Goal: Information Seeking & Learning: Learn about a topic

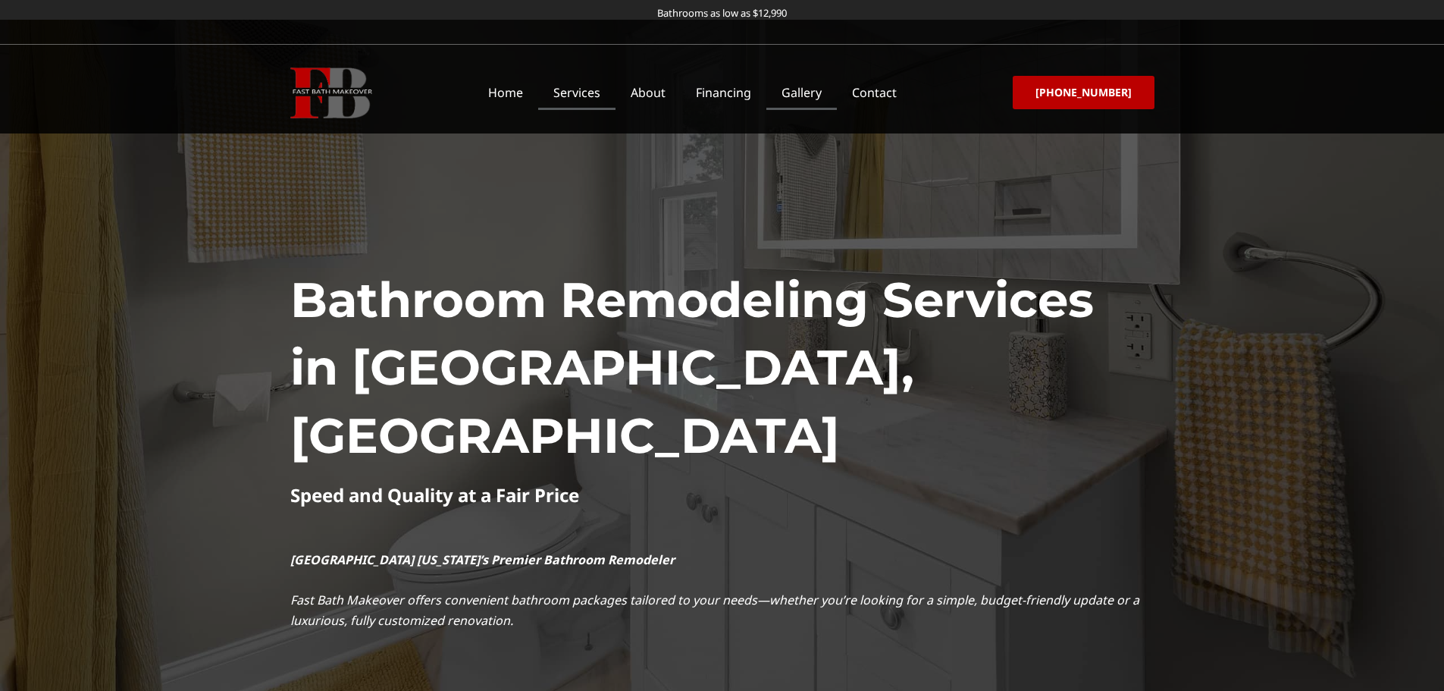
click at [817, 95] on link "Gallery" at bounding box center [802, 92] width 71 height 35
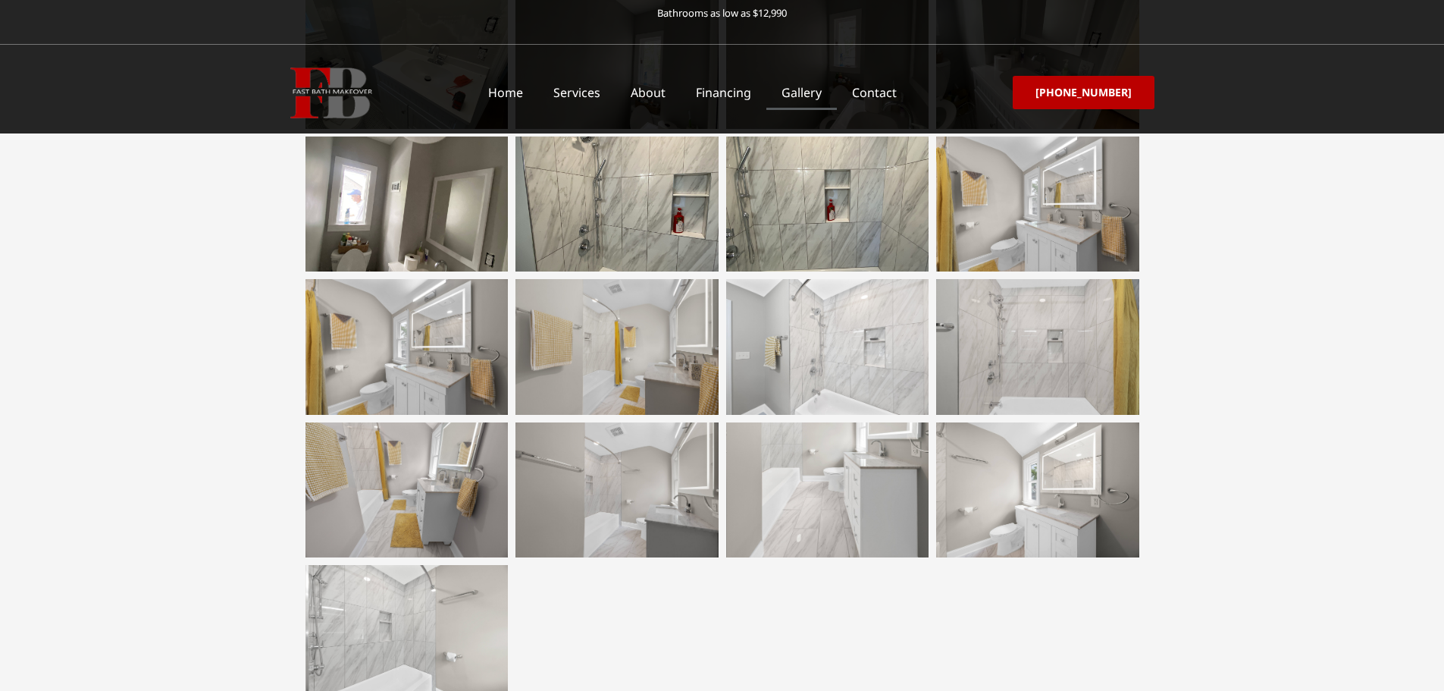
scroll to position [1820, 0]
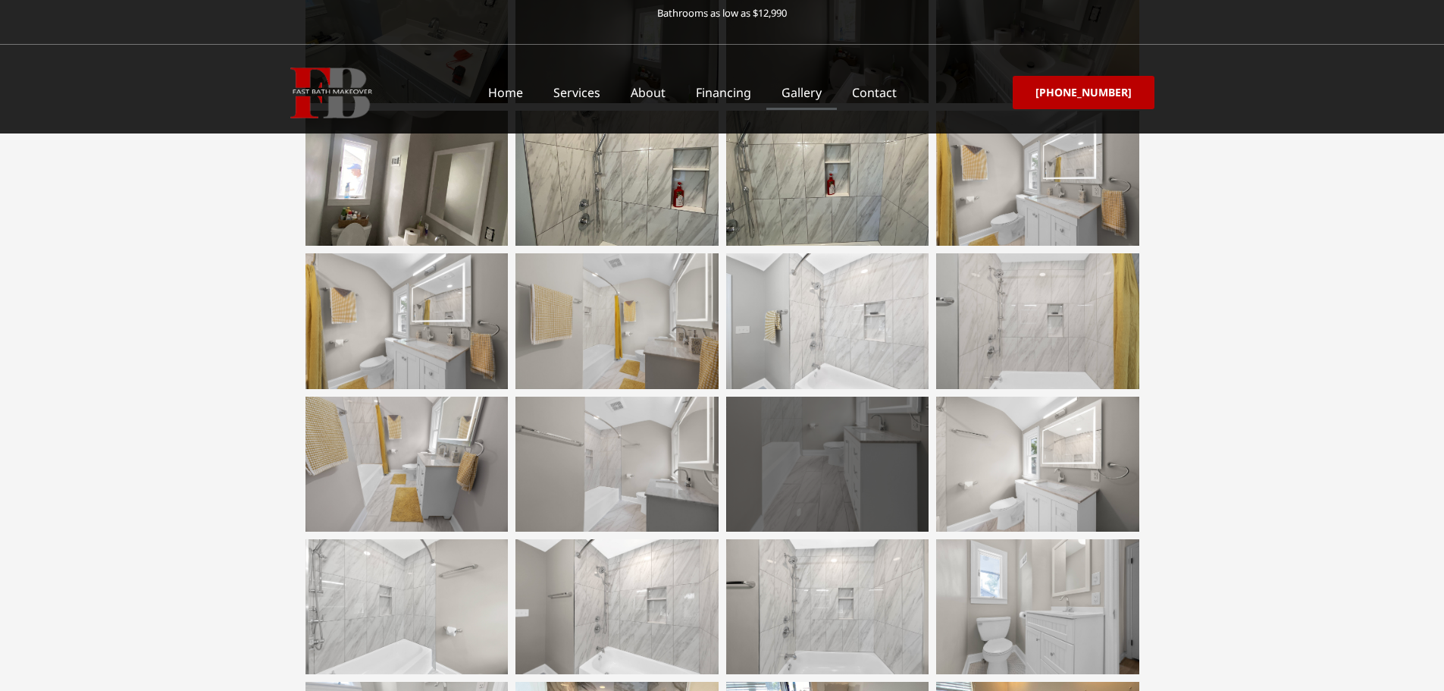
click at [801, 425] on div at bounding box center [827, 464] width 203 height 135
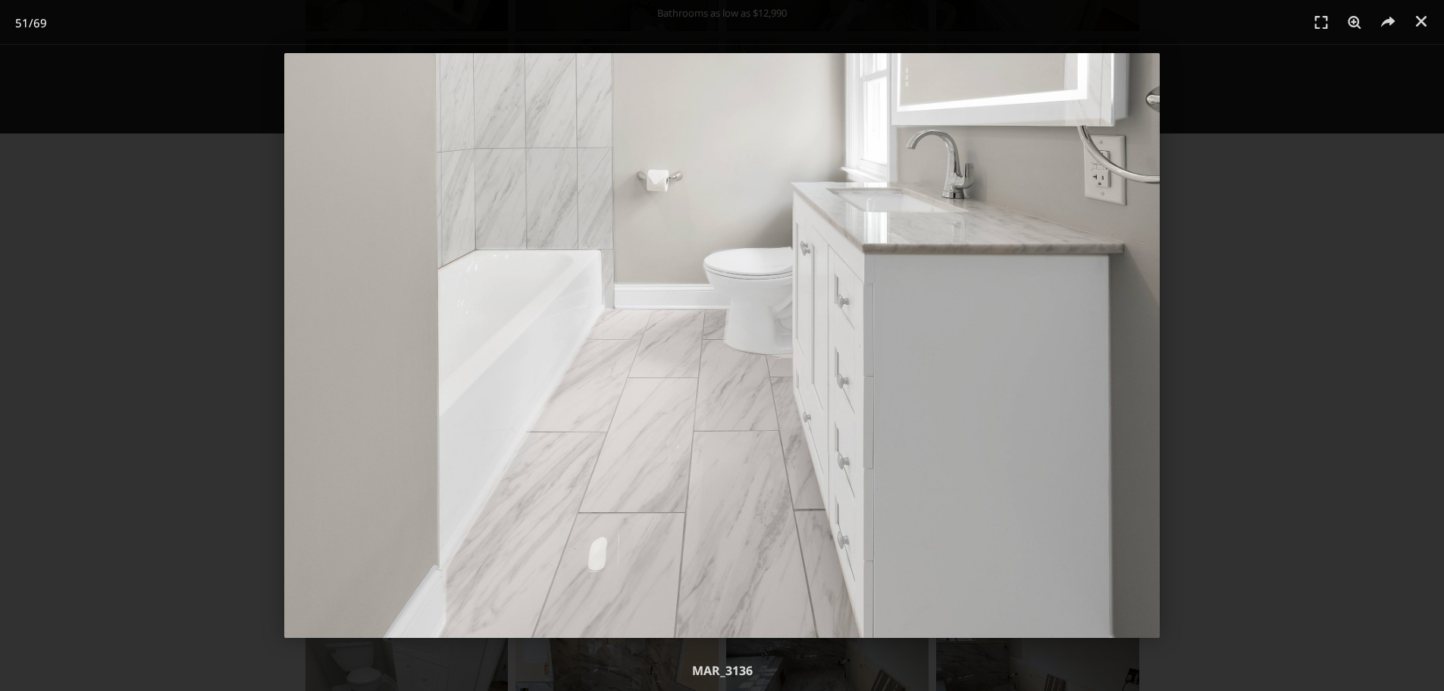
scroll to position [2047, 0]
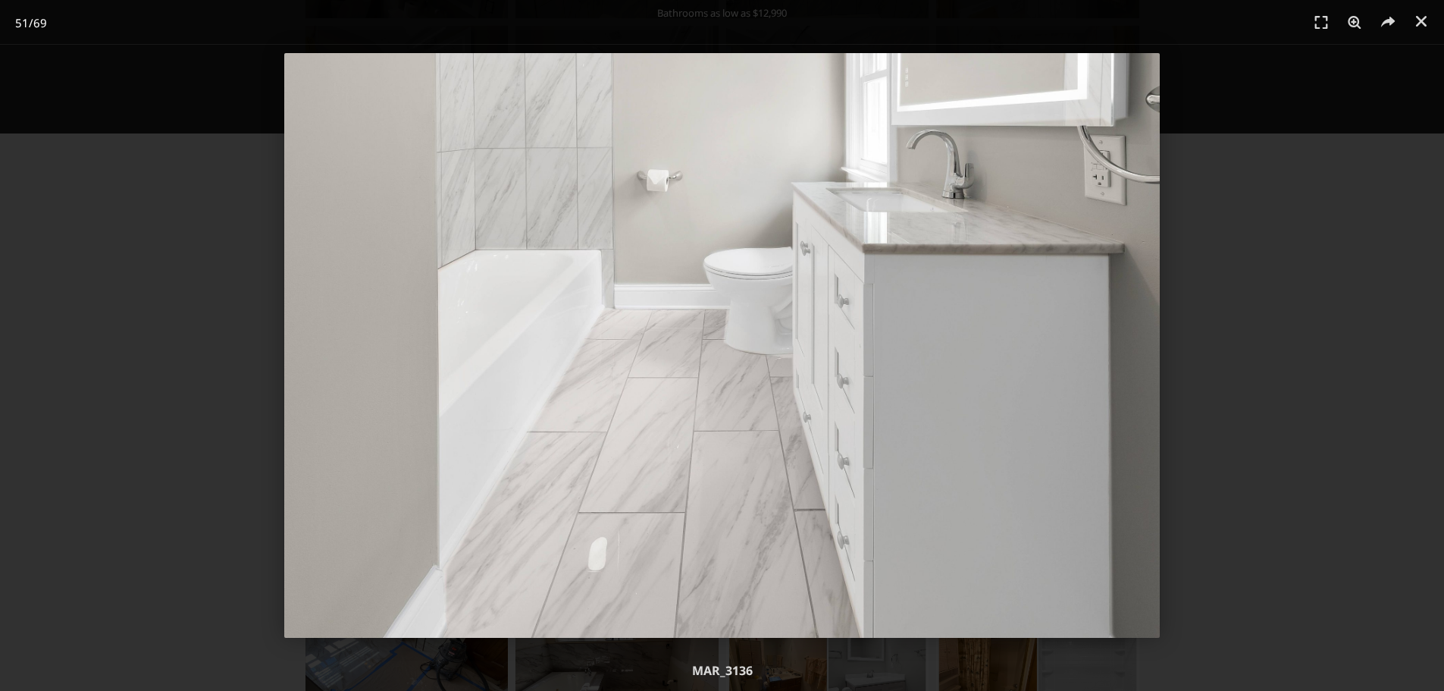
click at [1233, 355] on div "51 / 69" at bounding box center [722, 345] width 1338 height 585
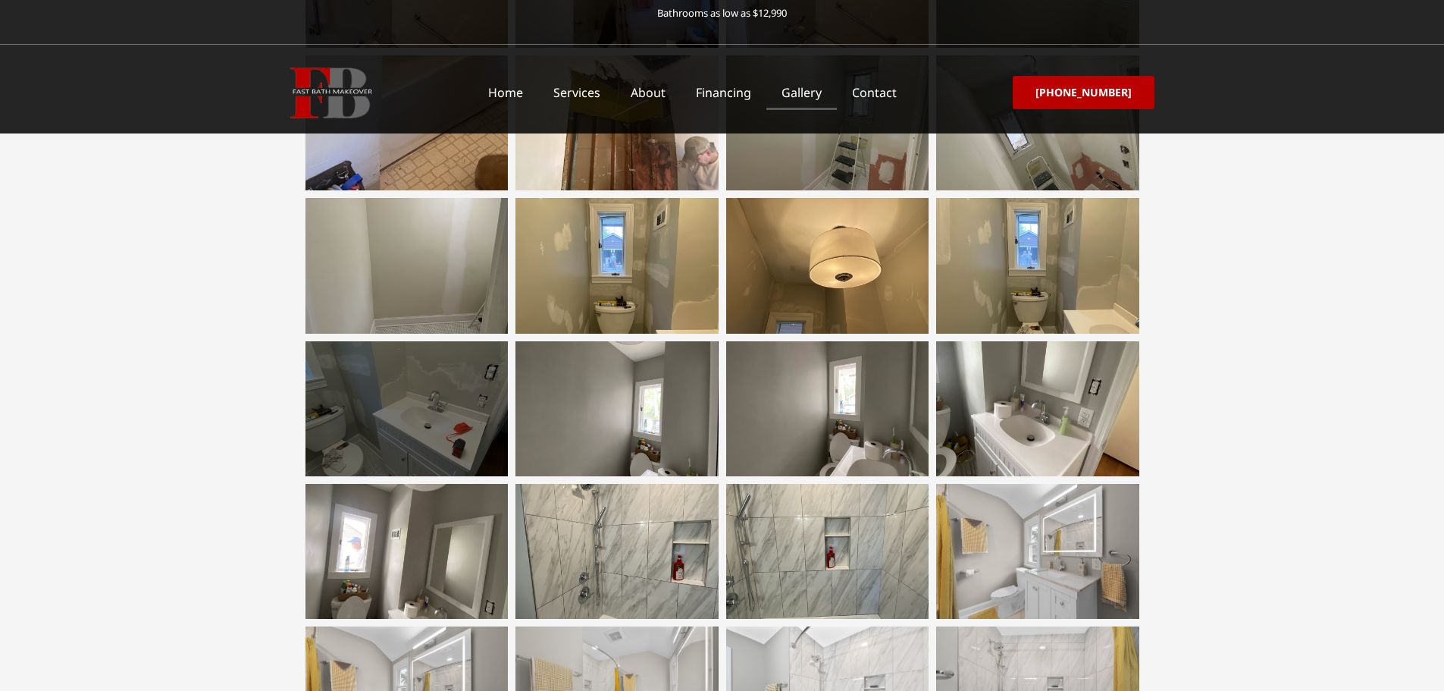
scroll to position [1441, 0]
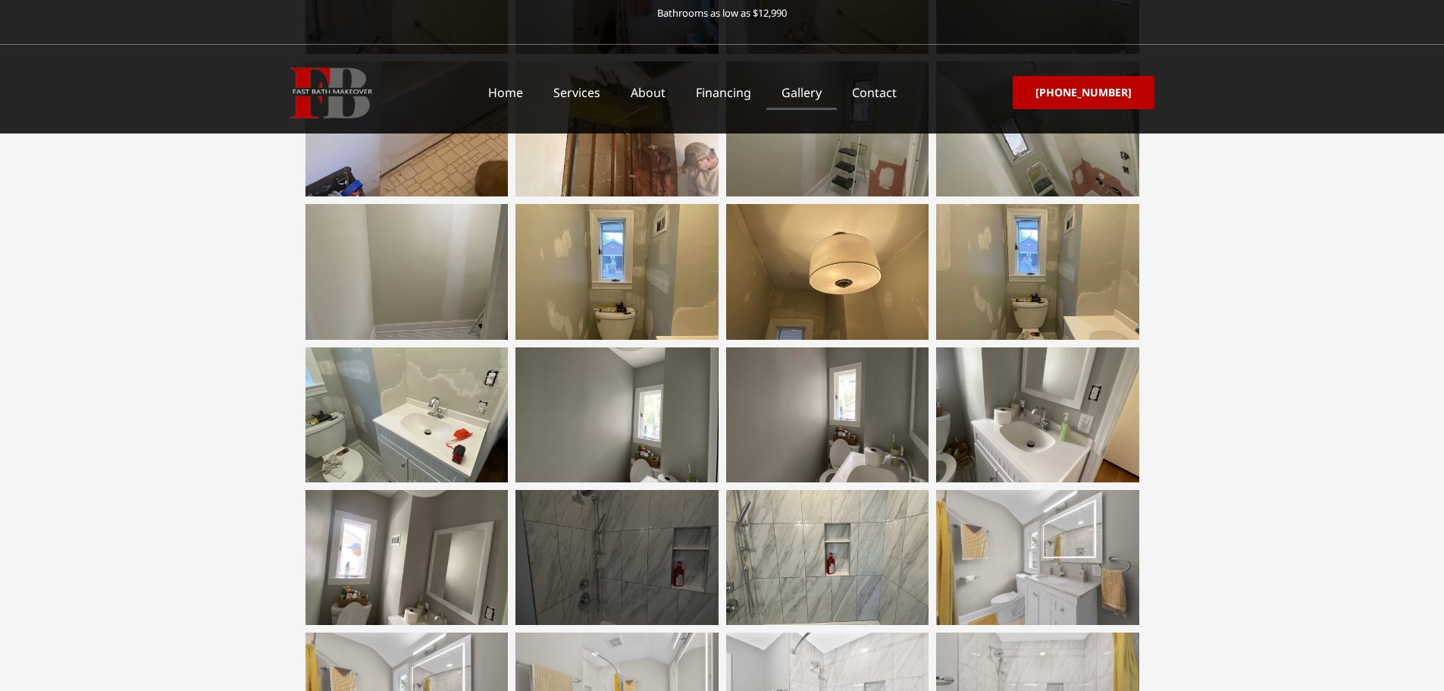
click at [605, 522] on div at bounding box center [617, 557] width 203 height 135
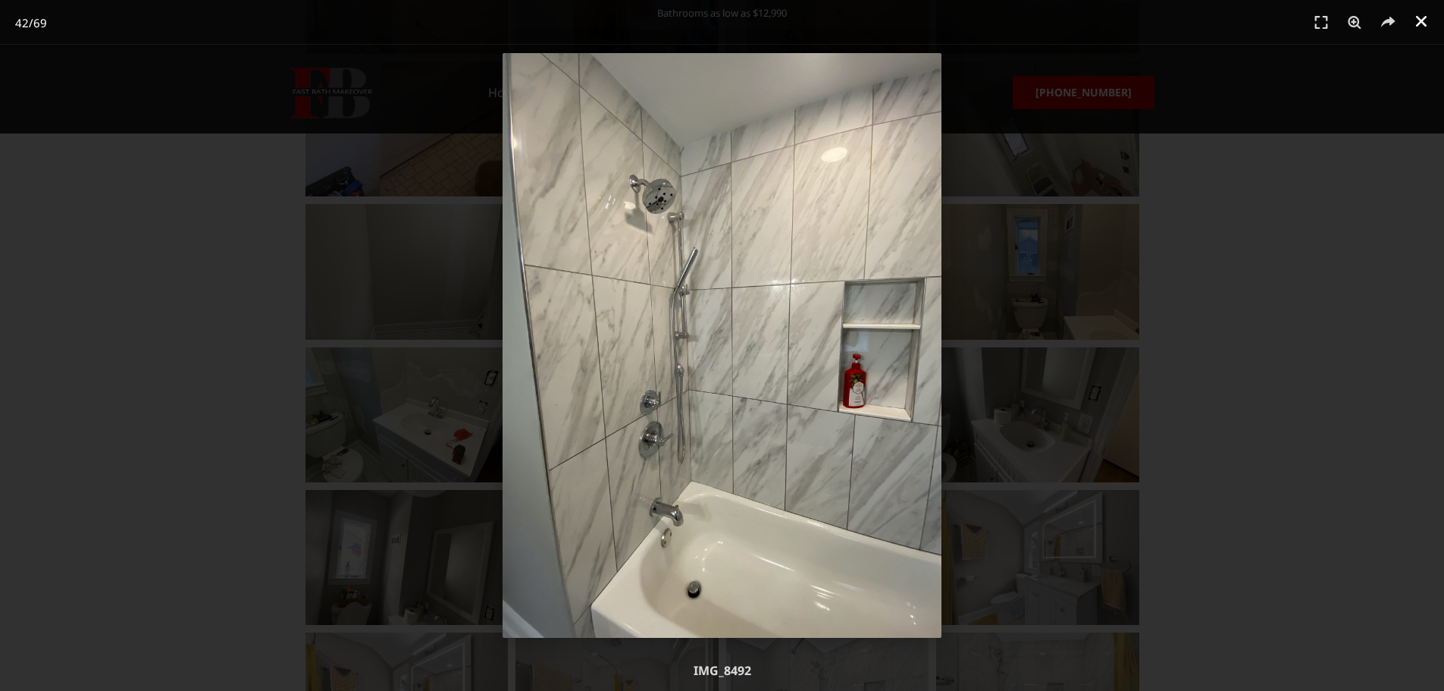
click at [1423, 30] on link "Close (Esc)" at bounding box center [1421, 21] width 23 height 23
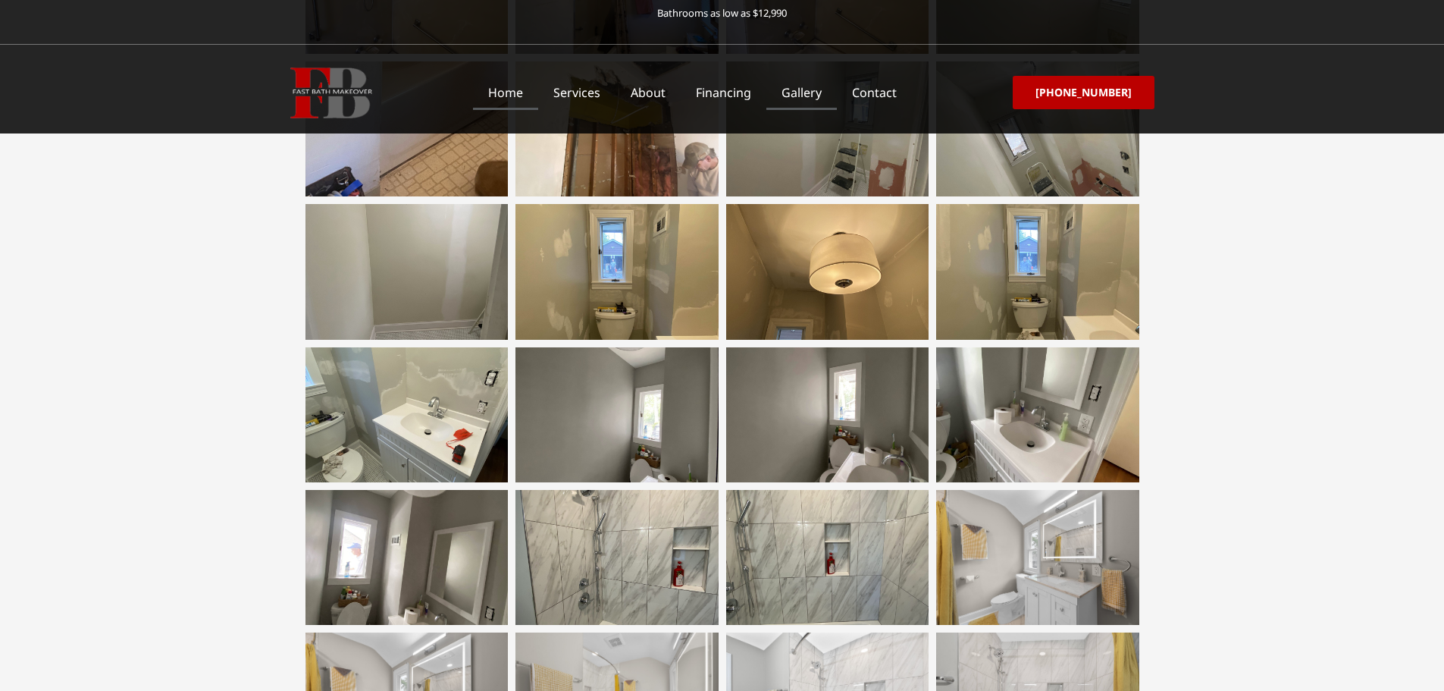
click at [521, 97] on link "Home" at bounding box center [505, 92] width 65 height 35
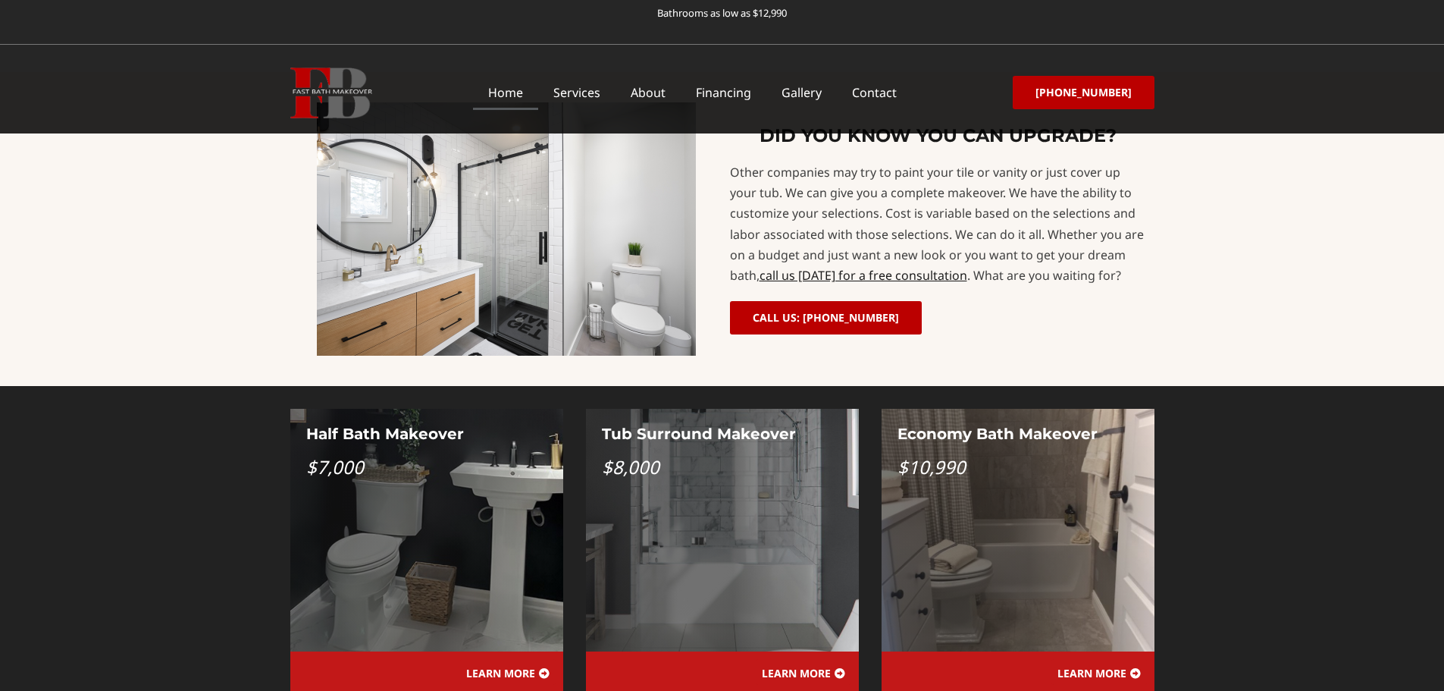
scroll to position [1137, 0]
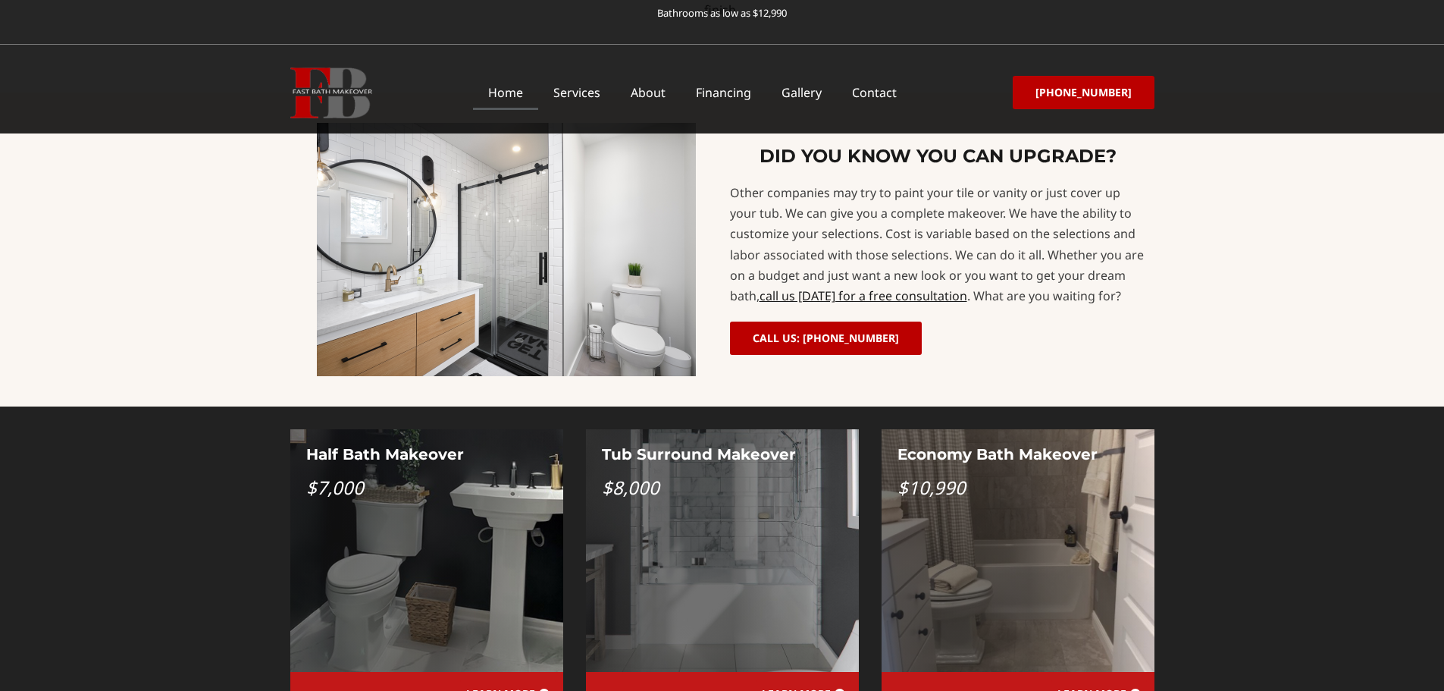
click at [1096, 688] on span "LEARN MORE" at bounding box center [1092, 693] width 69 height 11
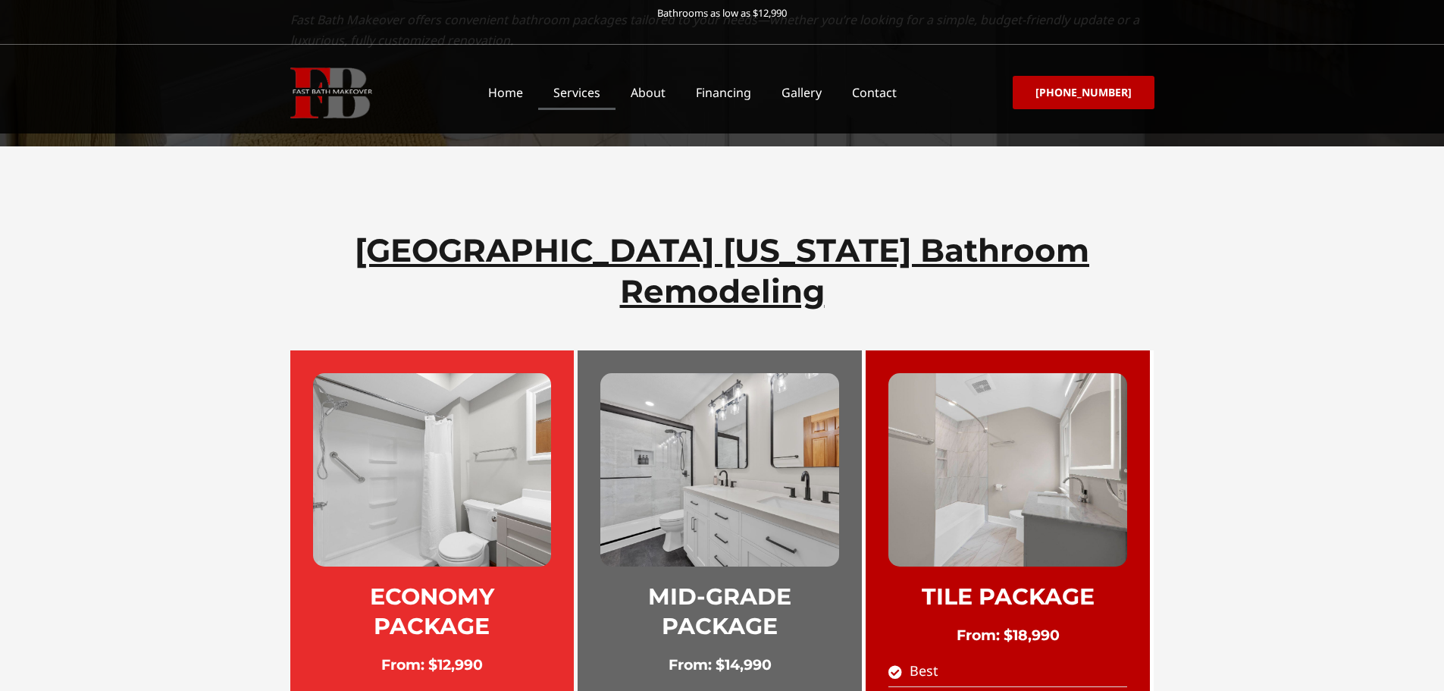
scroll to position [607, 0]
